Goal: Download file/media

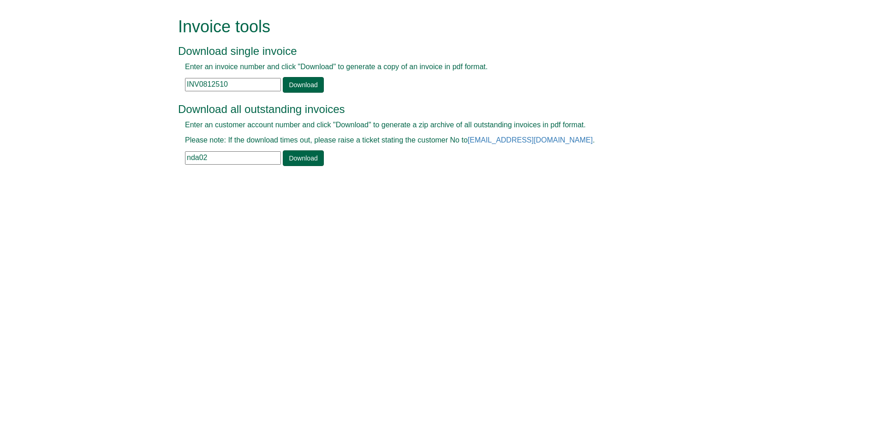
drag, startPoint x: 241, startPoint y: 86, endPoint x: 179, endPoint y: 84, distance: 61.9
click at [179, 84] on div "Enter an invoice number and click "Download" to generate a copy of an invoice i…" at bounding box center [430, 77] width 505 height 31
paste input "INV1354459"
type input "INV1354459"
click at [307, 85] on link "Download" at bounding box center [303, 85] width 41 height 16
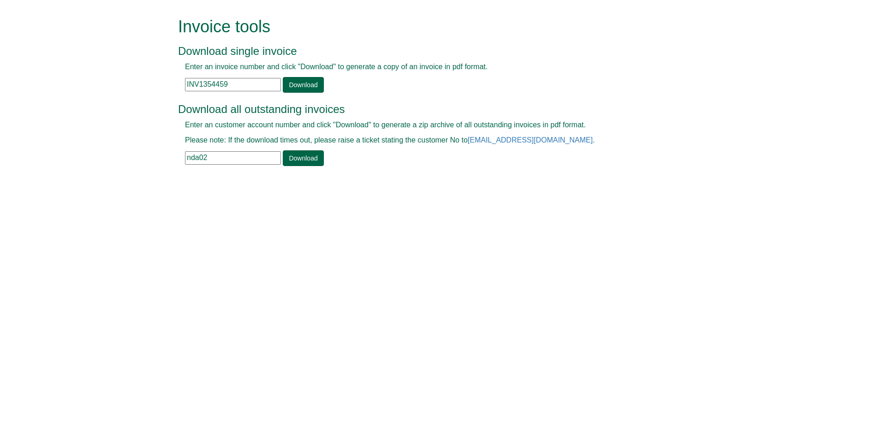
drag, startPoint x: 209, startPoint y: 156, endPoint x: 184, endPoint y: 156, distance: 25.4
click at [185, 156] on div "Enter an customer account number and click "Download" to generate a zip archive…" at bounding box center [430, 143] width 505 height 46
type input "MGO90"
click at [288, 161] on link "Download" at bounding box center [303, 158] width 41 height 16
click at [292, 159] on link "Download" at bounding box center [303, 158] width 41 height 16
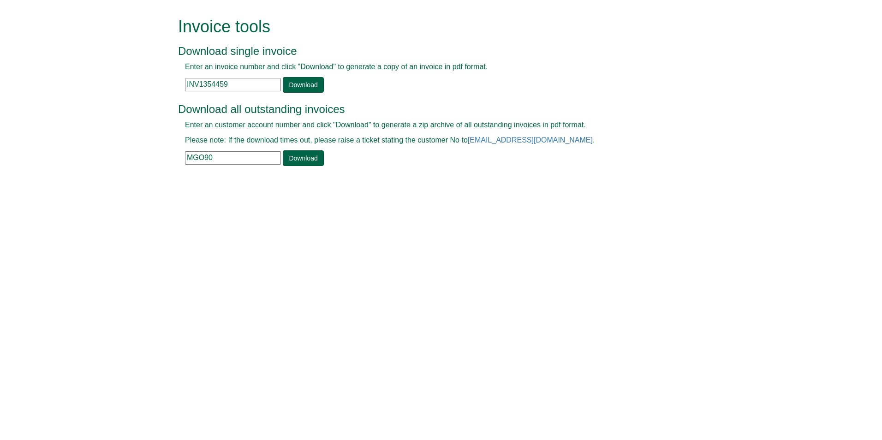
drag, startPoint x: 233, startPoint y: 84, endPoint x: 187, endPoint y: 82, distance: 46.2
click at [187, 82] on input "INV1354459" at bounding box center [233, 84] width 96 height 13
paste input "INV1384580"
type input "INV1384580"
click at [299, 86] on link "Download" at bounding box center [303, 85] width 41 height 16
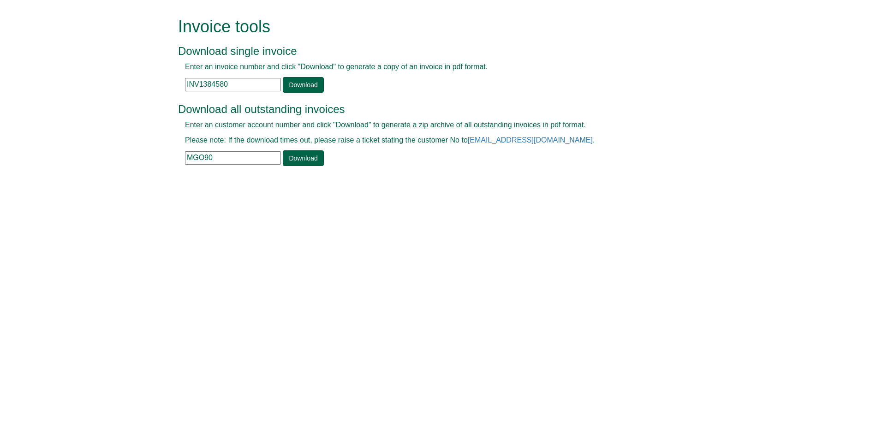
drag, startPoint x: 230, startPoint y: 153, endPoint x: 180, endPoint y: 149, distance: 50.0
click at [180, 149] on div "Enter an customer account number and click "Download" to generate a zip archive…" at bounding box center [430, 143] width 505 height 46
type input "o"
click at [286, 157] on link "Download" at bounding box center [303, 158] width 41 height 16
click at [2, 32] on form "Invoice tools Download single invoice Enter an invoice number and click "Downlo…" at bounding box center [441, 92] width 882 height 185
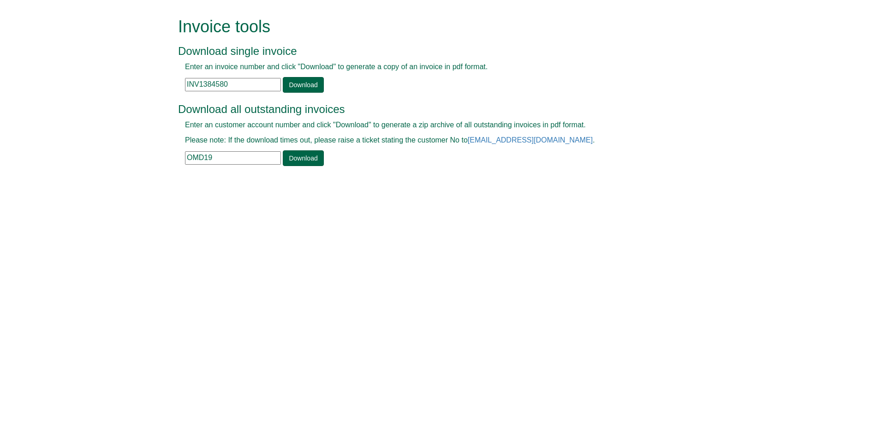
drag, startPoint x: 199, startPoint y: 158, endPoint x: 241, endPoint y: 160, distance: 42.0
click at [241, 160] on input "OMD19" at bounding box center [233, 157] width 96 height 13
type input "OML15"
click at [311, 158] on link "Download" at bounding box center [303, 158] width 41 height 16
click at [499, 175] on div "Invoice tools Download single invoice Enter an invoice number and click "Downlo…" at bounding box center [448, 92] width 526 height 185
